Goal: Communication & Community: Connect with others

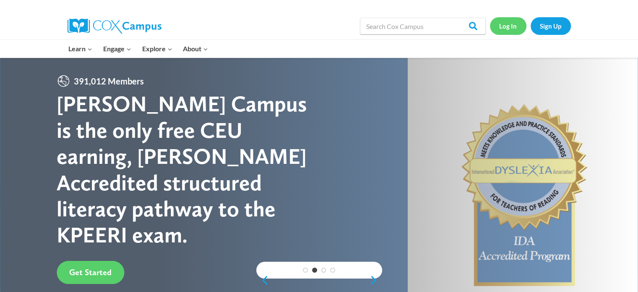
click at [506, 30] on link "Log In" at bounding box center [508, 25] width 37 height 17
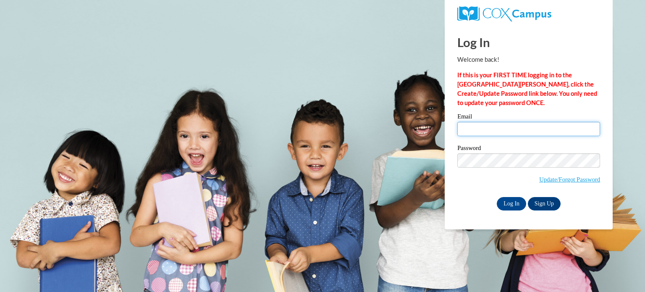
click at [496, 131] on input "Email" at bounding box center [528, 129] width 143 height 14
type input "mdzioba@kusd.edu"
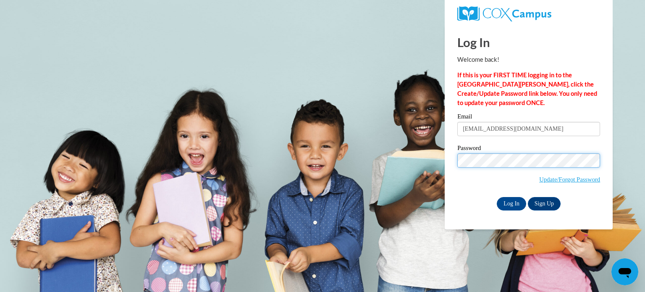
click at [496, 197] on input "Log In" at bounding box center [510, 203] width 29 height 13
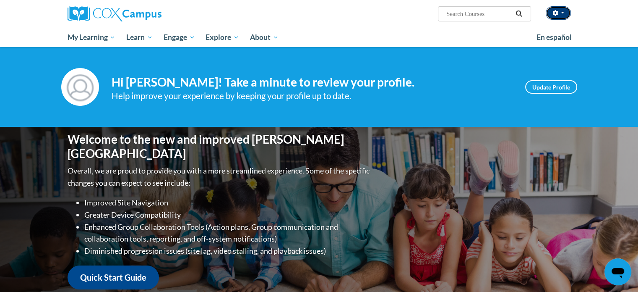
click at [562, 14] on button "button" at bounding box center [558, 12] width 25 height 13
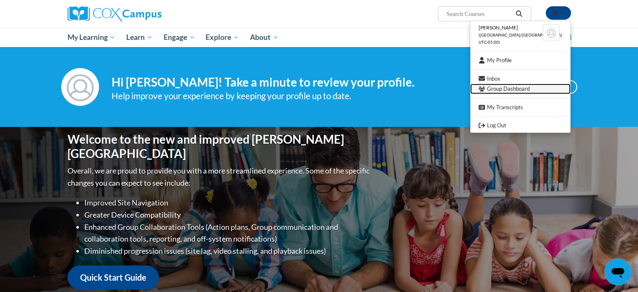
click at [526, 87] on link "Group Dashboard" at bounding box center [520, 89] width 100 height 10
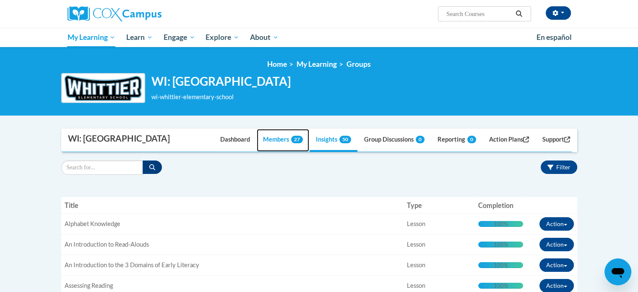
click at [283, 139] on link "Members 27" at bounding box center [283, 140] width 52 height 23
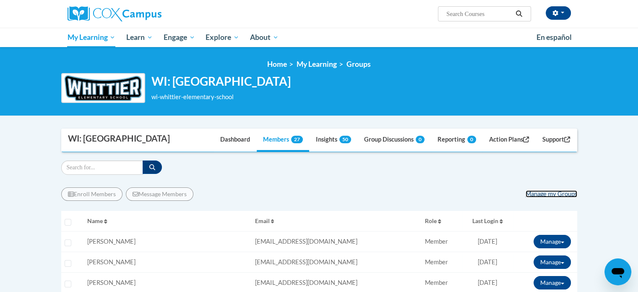
click at [530, 195] on link "Manage my Groups" at bounding box center [552, 193] width 52 height 7
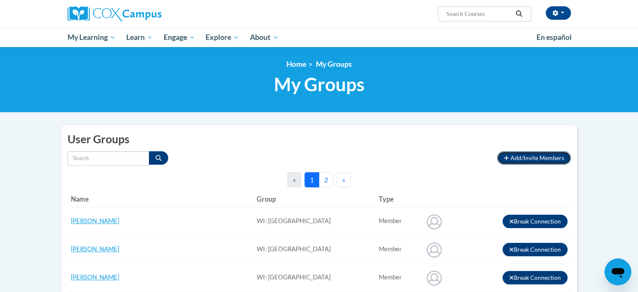
click at [512, 157] on span "Add/Invite Members" at bounding box center [538, 157] width 54 height 7
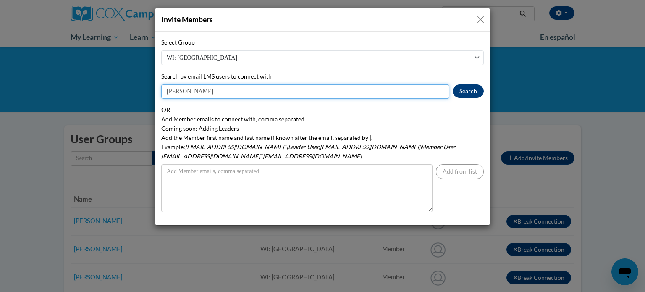
type input "karen"
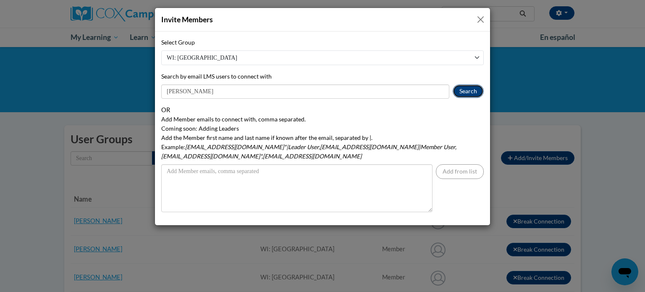
click at [467, 91] on button "Search" at bounding box center [467, 90] width 31 height 13
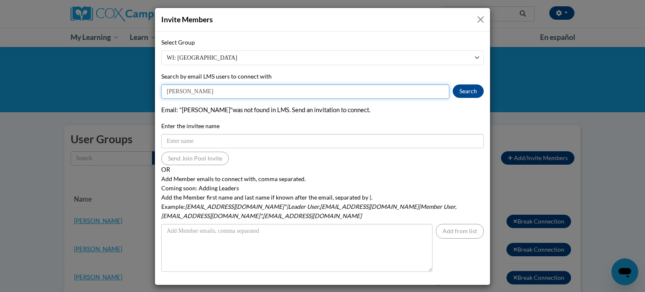
click at [222, 89] on input "karen" at bounding box center [305, 91] width 288 height 14
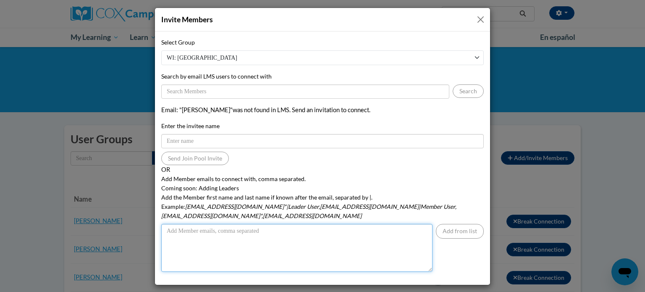
click at [227, 224] on textarea "Add Member emails to connect with, comma separated. Coming soon: Adding Leaders…" at bounding box center [296, 248] width 271 height 48
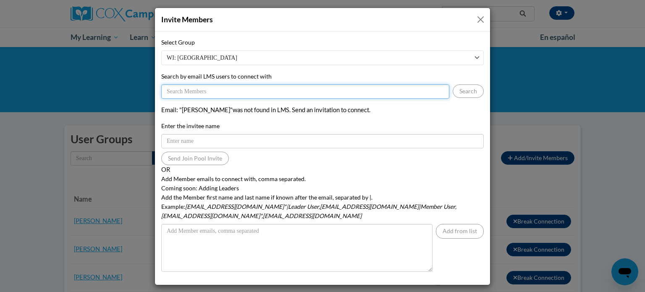
click at [230, 91] on input "Search by email LMS users to connect with" at bounding box center [305, 91] width 288 height 14
type input "kschroth@kusd.edu"
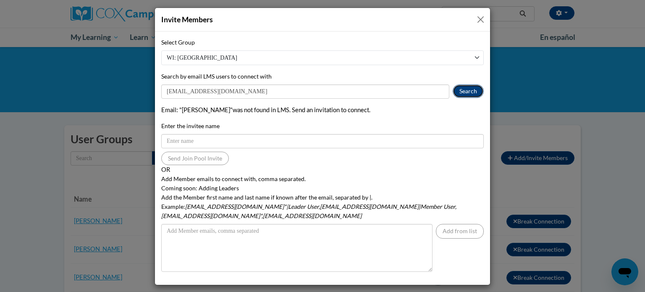
click at [462, 87] on button "Search" at bounding box center [467, 90] width 31 height 13
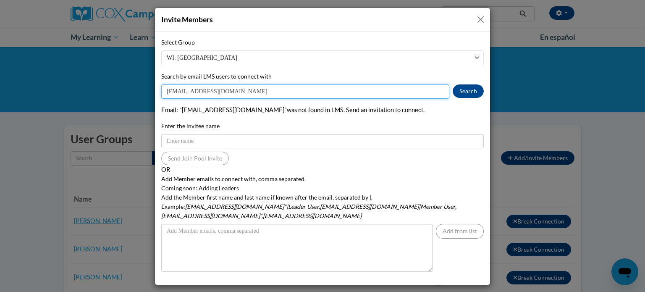
click at [232, 97] on input "kschroth@kusd.edu" at bounding box center [305, 91] width 288 height 14
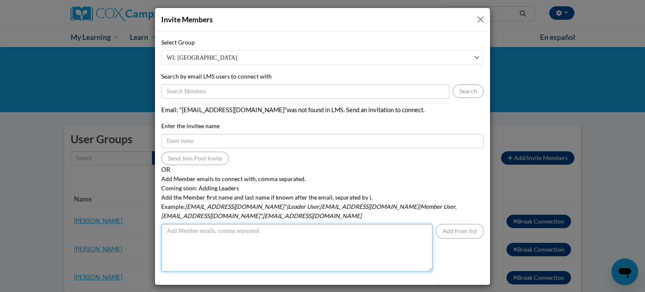
click at [229, 224] on textarea "Add Member emails to connect with, comma separated. Coming soon: Adding Leaders…" at bounding box center [296, 248] width 271 height 48
paste textarea "kschroth@kusd.edu"
type textarea "kschroth@kusd.edu"
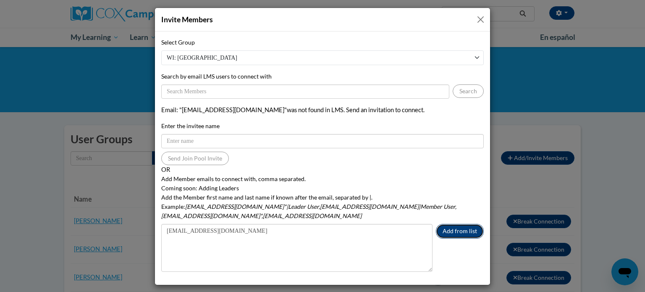
click at [460, 224] on button "Add from list" at bounding box center [460, 231] width 48 height 15
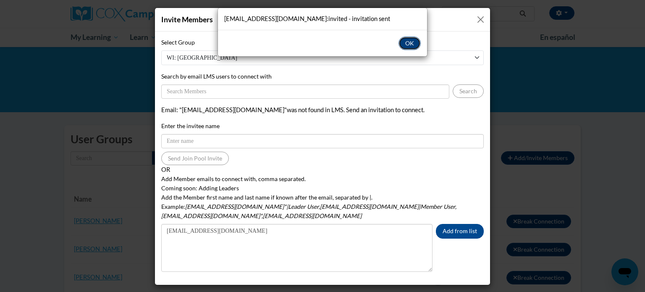
click at [413, 45] on button "OK" at bounding box center [409, 43] width 22 height 13
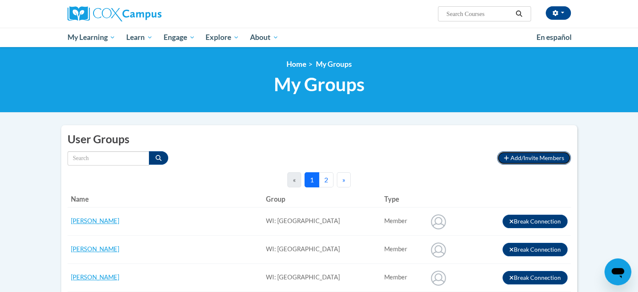
click at [524, 155] on span "Add/Invite Members" at bounding box center [538, 157] width 54 height 7
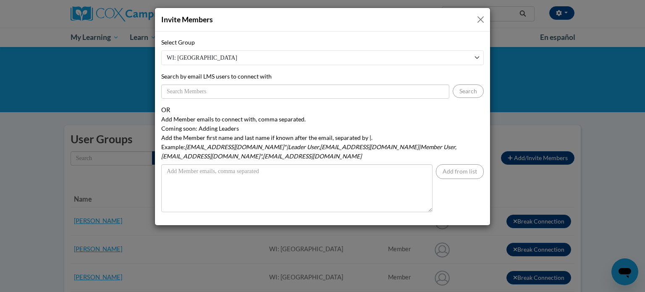
click at [479, 21] on button "Close" at bounding box center [480, 19] width 10 height 10
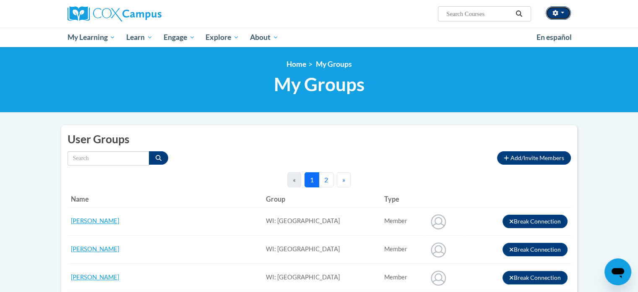
click at [568, 12] on button "button" at bounding box center [558, 12] width 25 height 13
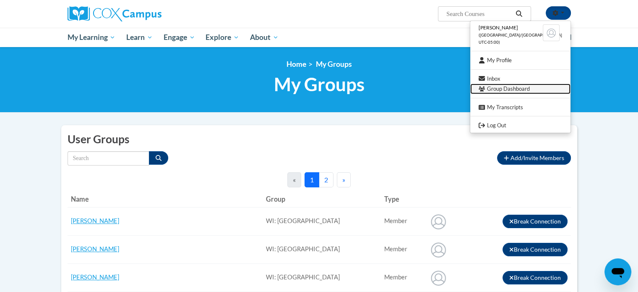
click at [540, 88] on link "Group Dashboard" at bounding box center [520, 89] width 100 height 10
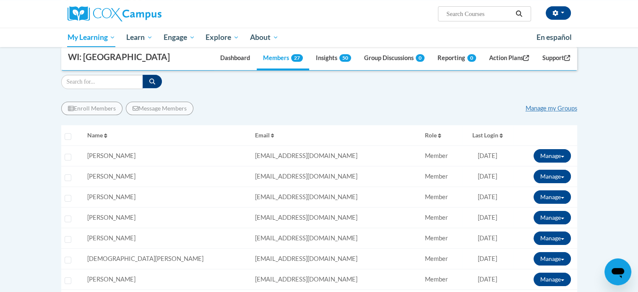
scroll to position [62, 0]
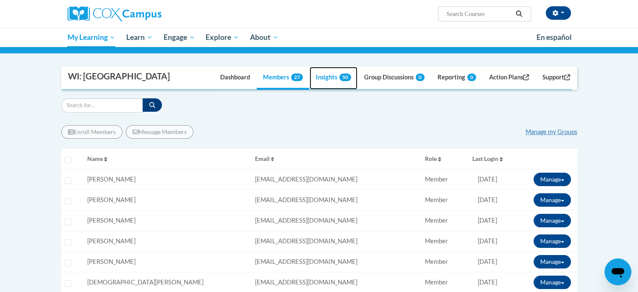
click at [330, 75] on link "Insights 50" at bounding box center [334, 78] width 48 height 23
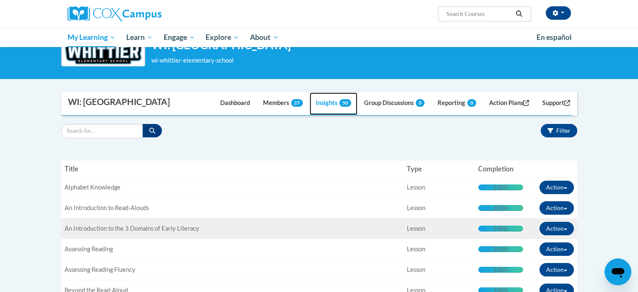
scroll to position [0, 0]
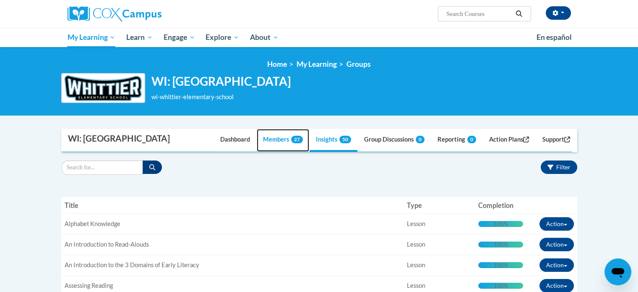
click at [279, 140] on link "Members 27" at bounding box center [283, 140] width 52 height 23
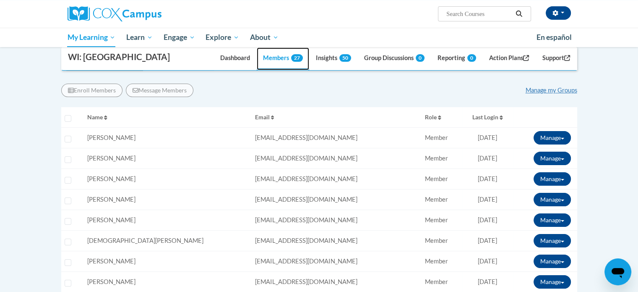
scroll to position [104, 0]
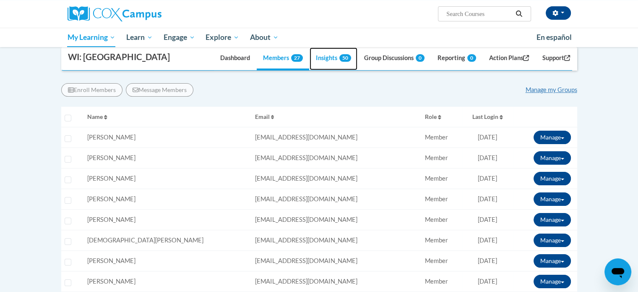
click at [329, 60] on link "Insights 50" at bounding box center [334, 58] width 48 height 23
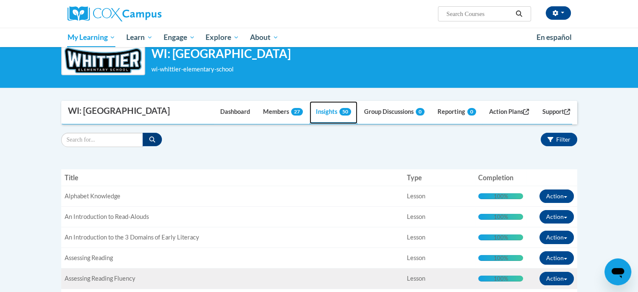
scroll to position [0, 0]
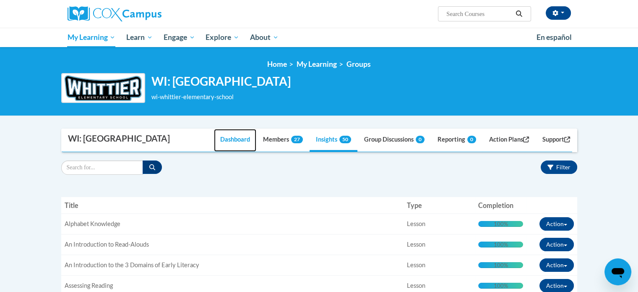
click at [233, 142] on link "Dashboard" at bounding box center [235, 140] width 42 height 23
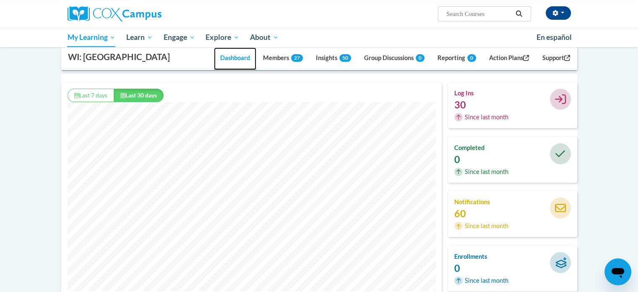
scroll to position [87, 0]
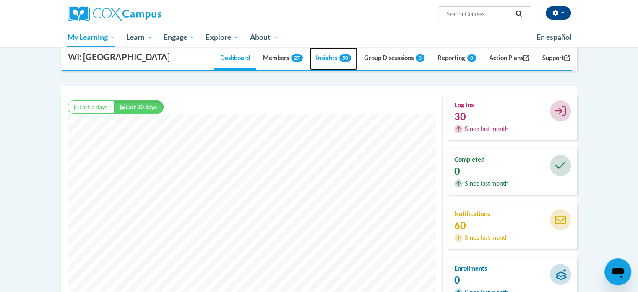
click at [328, 55] on link "Insights 50" at bounding box center [334, 58] width 48 height 23
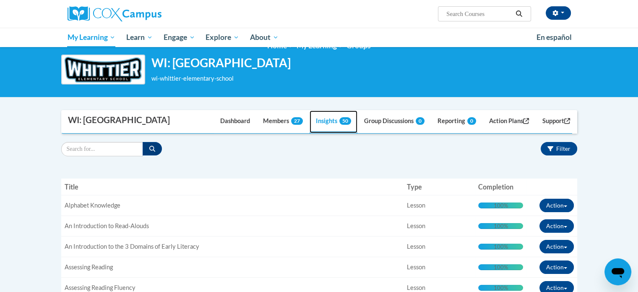
scroll to position [10, 0]
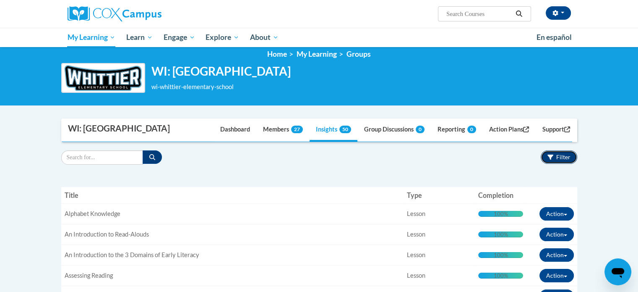
click at [552, 157] on icon "button" at bounding box center [551, 157] width 6 height 6
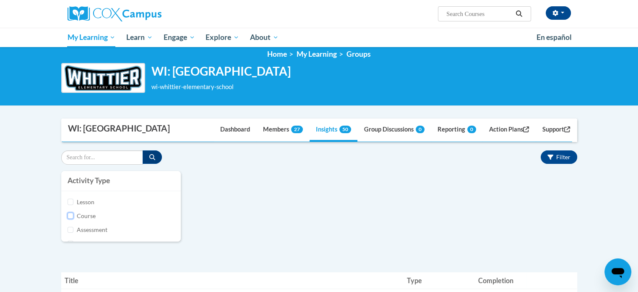
click at [69, 213] on input "Course" at bounding box center [71, 215] width 6 height 6
checkbox input "true"
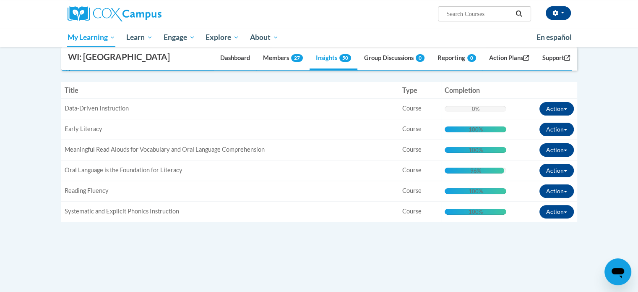
scroll to position [210, 0]
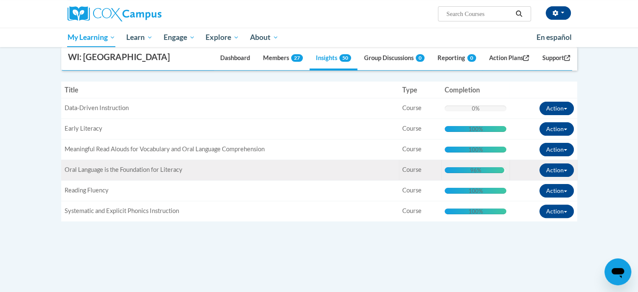
click at [166, 167] on span "Oral Language is the Foundation for Literacy" at bounding box center [124, 169] width 118 height 7
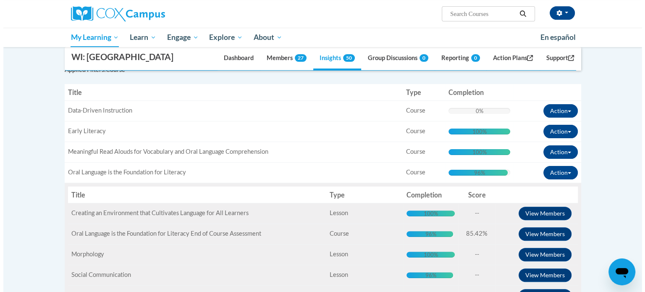
scroll to position [214, 0]
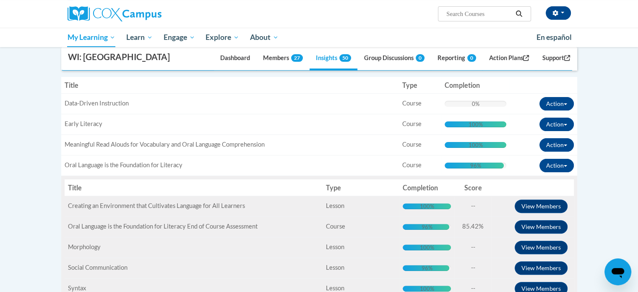
click at [354, 170] on td "Title: Oral Language is the Foundation for Literacy" at bounding box center [230, 165] width 338 height 21
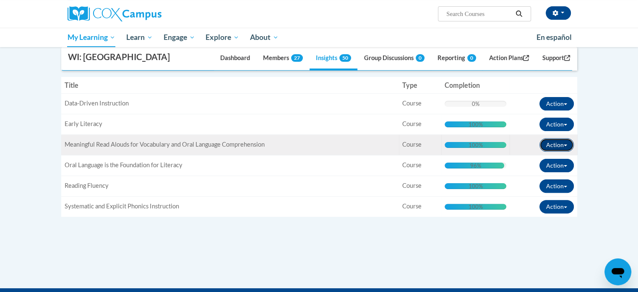
click at [563, 142] on button "Action" at bounding box center [557, 144] width 34 height 13
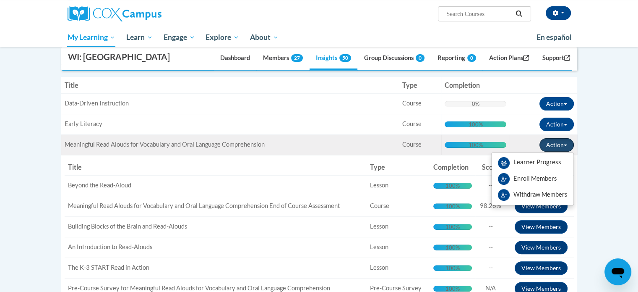
click at [564, 146] on button "Action" at bounding box center [557, 144] width 34 height 13
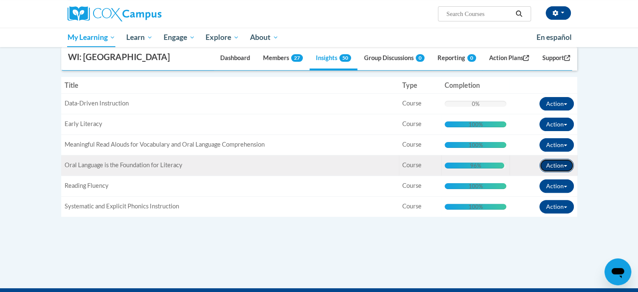
click at [568, 162] on button "Action" at bounding box center [557, 165] width 34 height 13
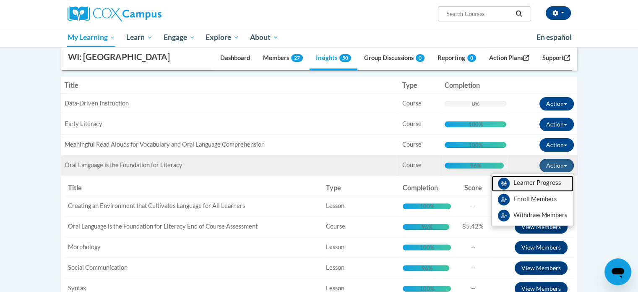
click at [546, 185] on span "View Members" at bounding box center [538, 185] width 48 height 0
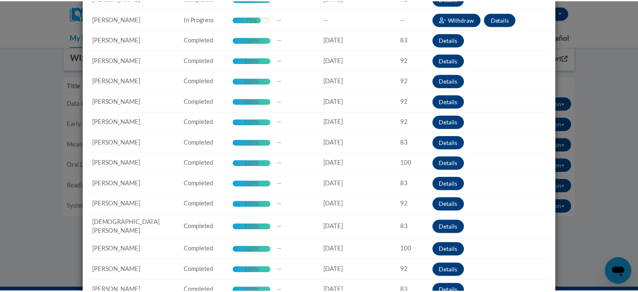
scroll to position [0, 0]
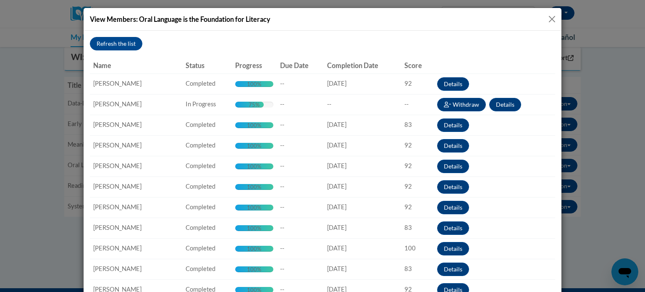
click at [548, 17] on button "Close" at bounding box center [551, 19] width 10 height 10
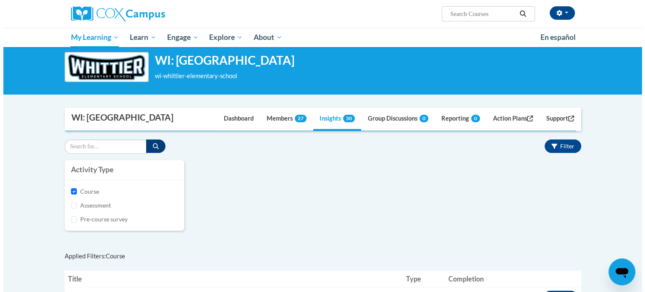
scroll to position [32, 0]
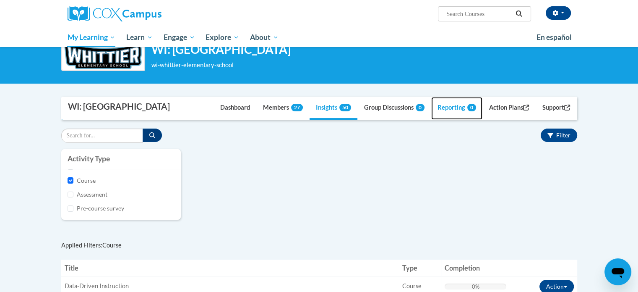
click at [452, 107] on link "Reporting 0" at bounding box center [456, 108] width 51 height 23
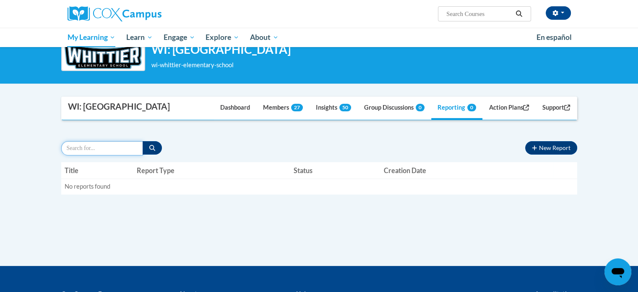
click at [107, 149] on input "Search for a report" at bounding box center [102, 148] width 82 height 14
click at [543, 144] on button "New Report" at bounding box center [551, 147] width 52 height 13
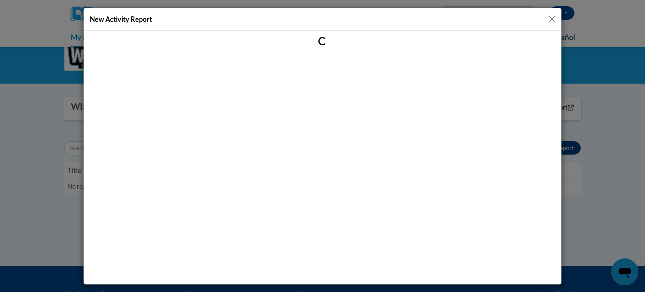
scroll to position [0, 0]
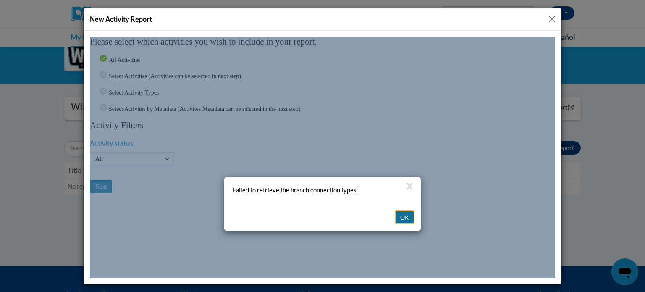
click at [403, 210] on button "OK" at bounding box center [404, 216] width 20 height 13
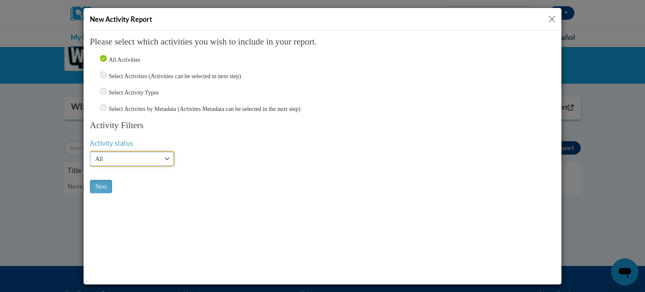
click at [157, 155] on select "Active Inactive All" at bounding box center [132, 158] width 84 height 14
click at [105, 91] on input "Select Activity Types" at bounding box center [103, 90] width 7 height 7
radio input "true"
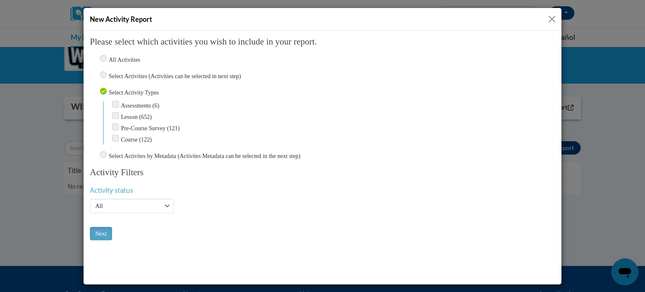
click at [105, 74] on input "Select Activities (Activities can be selected in next step)" at bounding box center [103, 74] width 7 height 7
radio input "true"
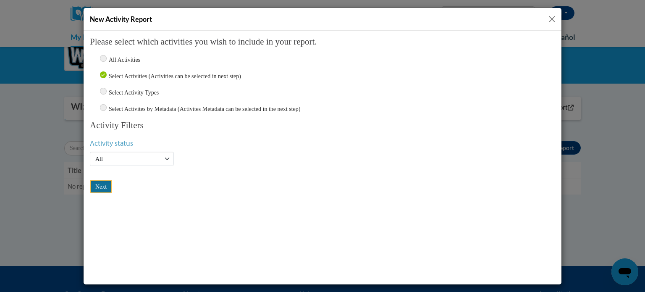
click at [104, 183] on input "Next" at bounding box center [101, 185] width 22 height 13
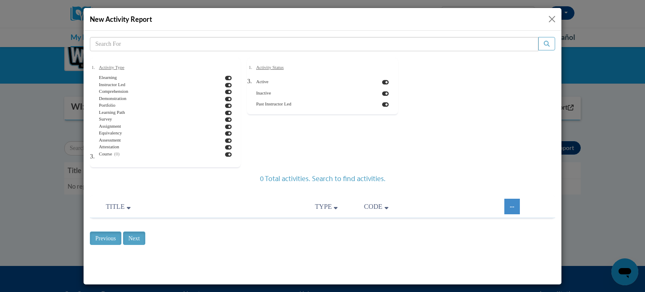
click at [225, 139] on icon at bounding box center [228, 140] width 7 height 6
checkbox input "false"
click at [384, 81] on icon at bounding box center [385, 82] width 7 height 6
checkbox input "false"
click at [383, 92] on icon at bounding box center [385, 93] width 7 height 6
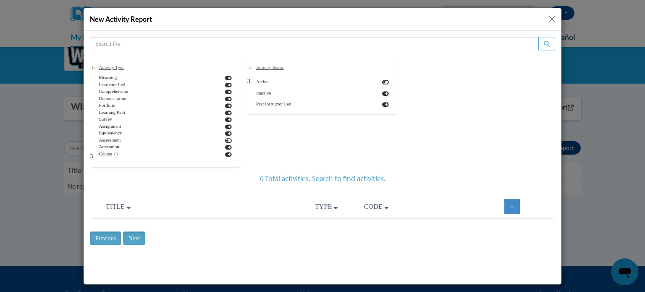
checkbox input "false"
click at [551, 19] on button "Close" at bounding box center [551, 19] width 10 height 10
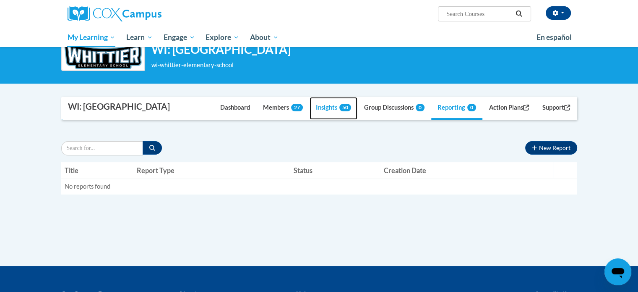
click at [326, 109] on link "Insights 50" at bounding box center [334, 108] width 48 height 23
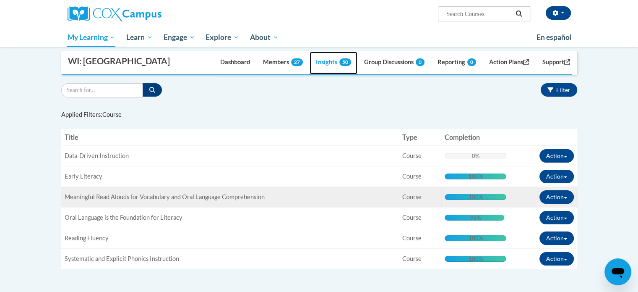
scroll to position [77, 0]
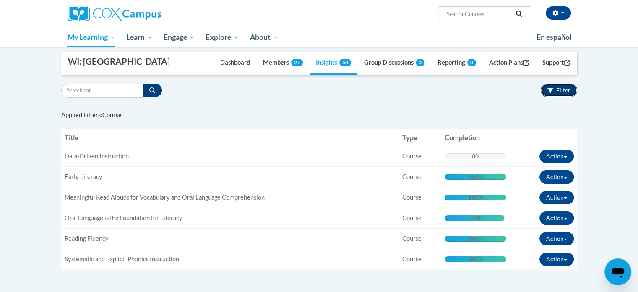
click at [556, 92] on span "Filter" at bounding box center [563, 89] width 14 height 7
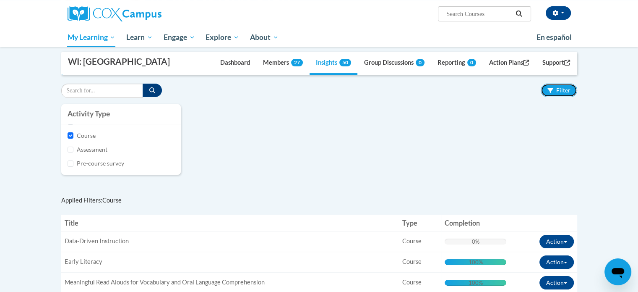
scroll to position [0, 0]
click at [71, 147] on input "Course" at bounding box center [71, 149] width 6 height 6
checkbox input "false"
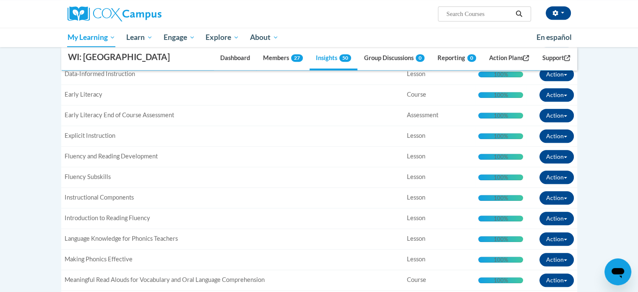
scroll to position [482, 0]
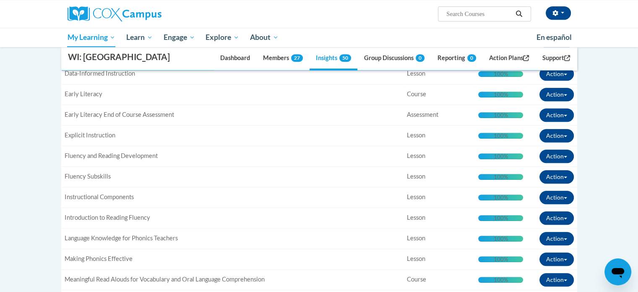
click at [253, 242] on td "Title: Language Knowledge for Phonics Teachers" at bounding box center [232, 238] width 342 height 21
